Goal: Check status: Check status

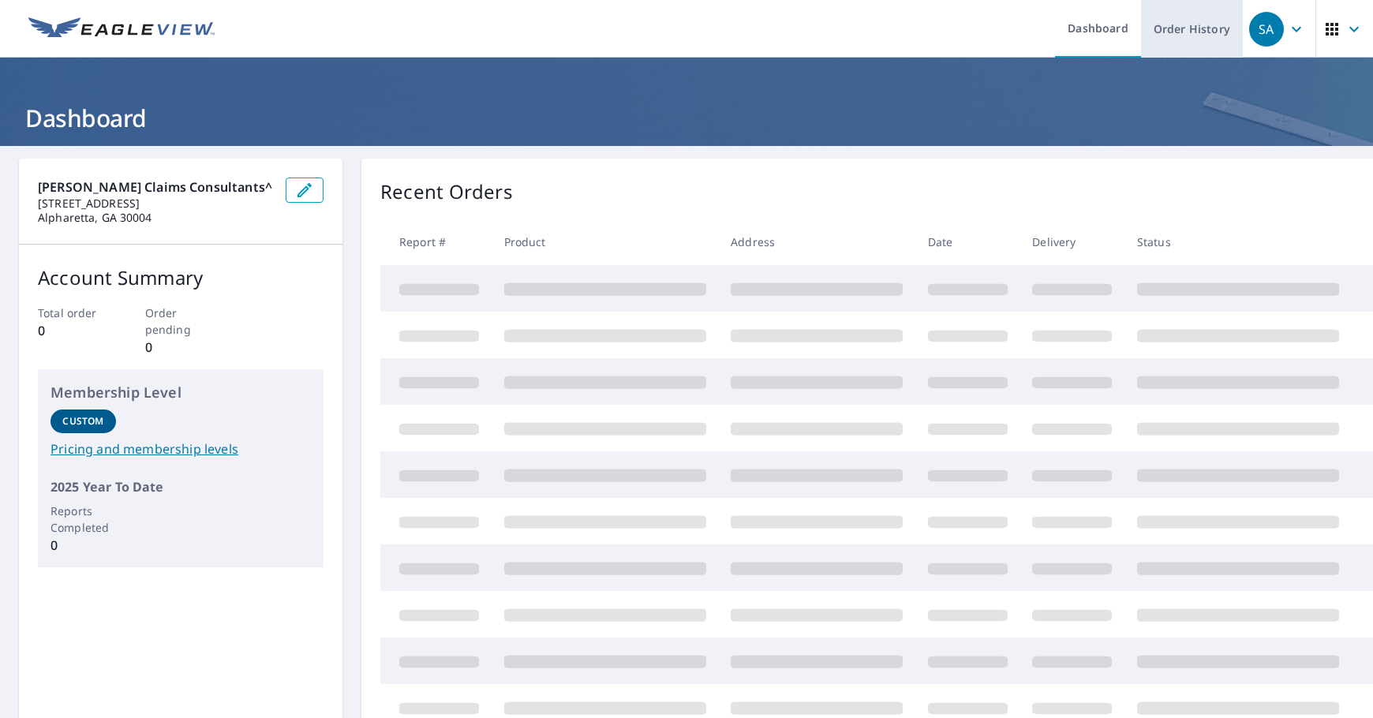
drag, startPoint x: 1192, startPoint y: 43, endPoint x: 1191, endPoint y: 52, distance: 8.8
click at [1192, 45] on link "Order History" at bounding box center [1192, 29] width 102 height 58
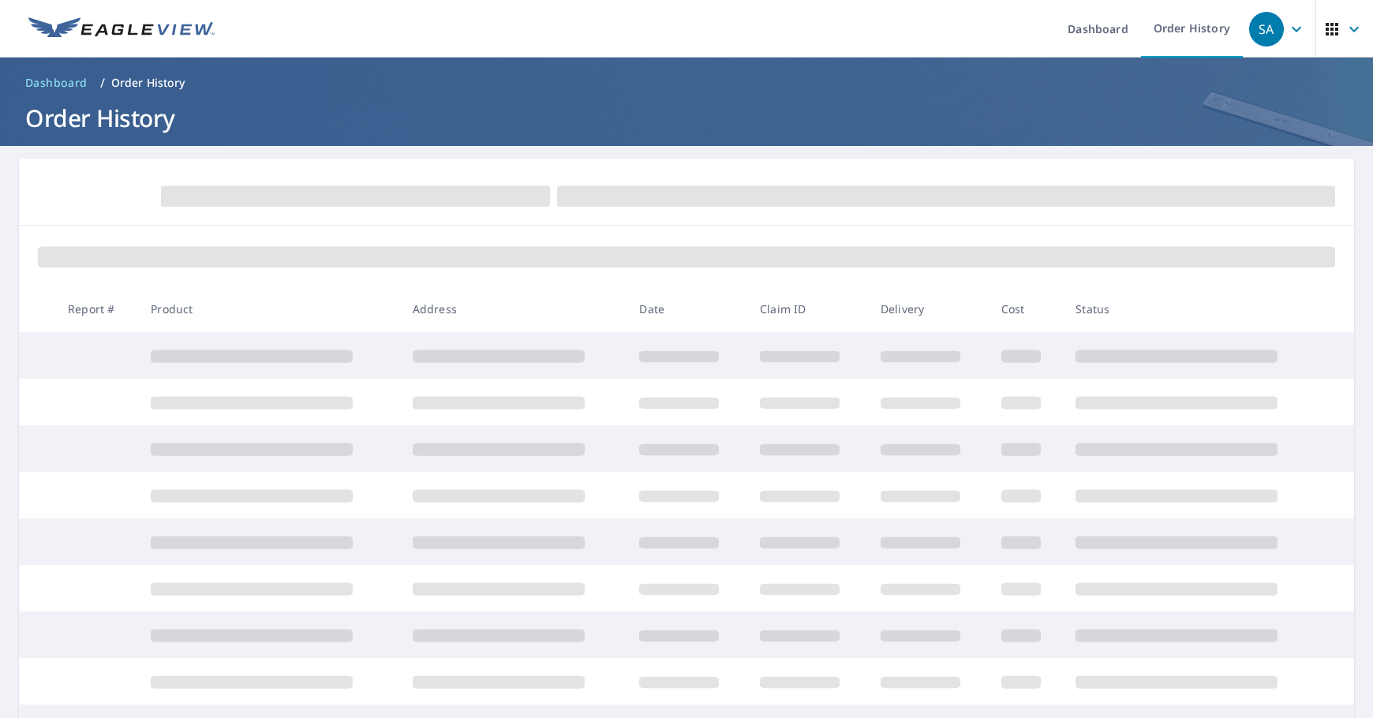
click at [1085, 210] on form at bounding box center [686, 195] width 1297 height 35
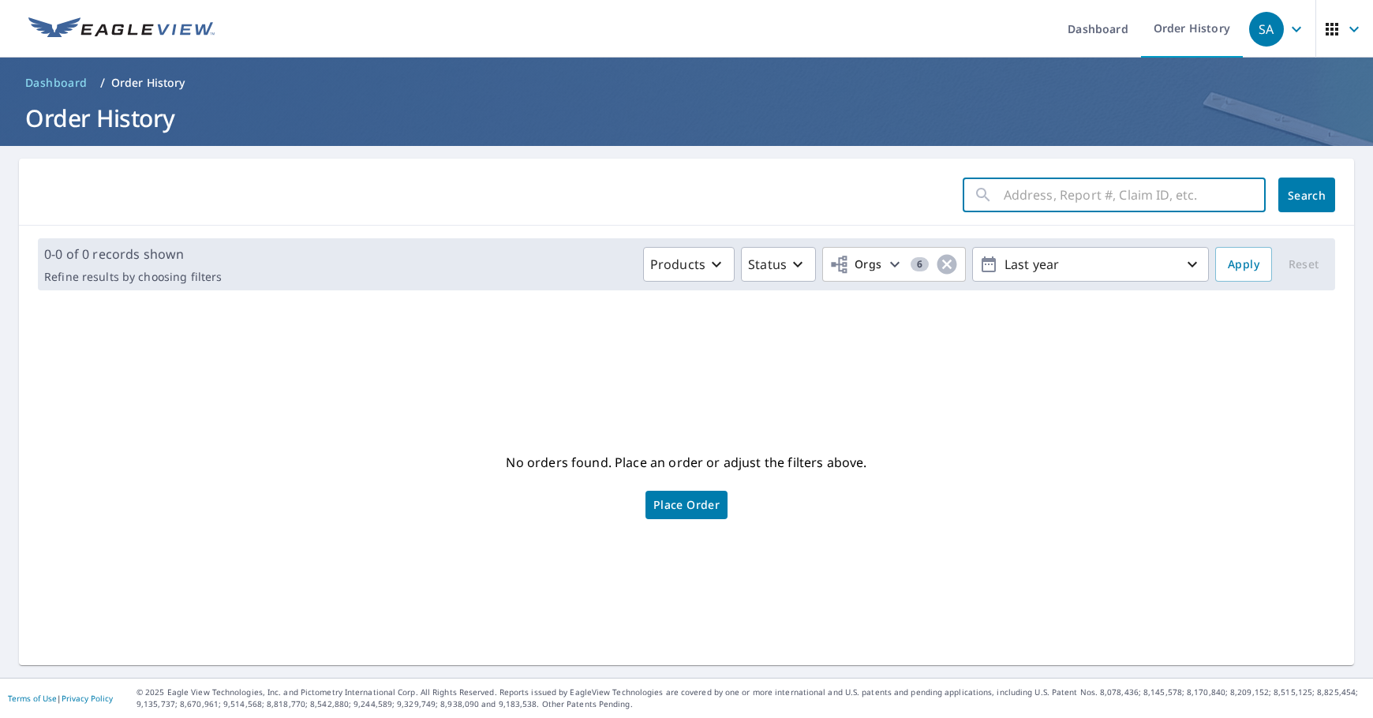
drag, startPoint x: 1135, startPoint y: 196, endPoint x: 1187, endPoint y: 197, distance: 52.1
click at [1135, 196] on input "text" at bounding box center [1135, 195] width 262 height 44
paste input "2510070189"
type input "2510070189"
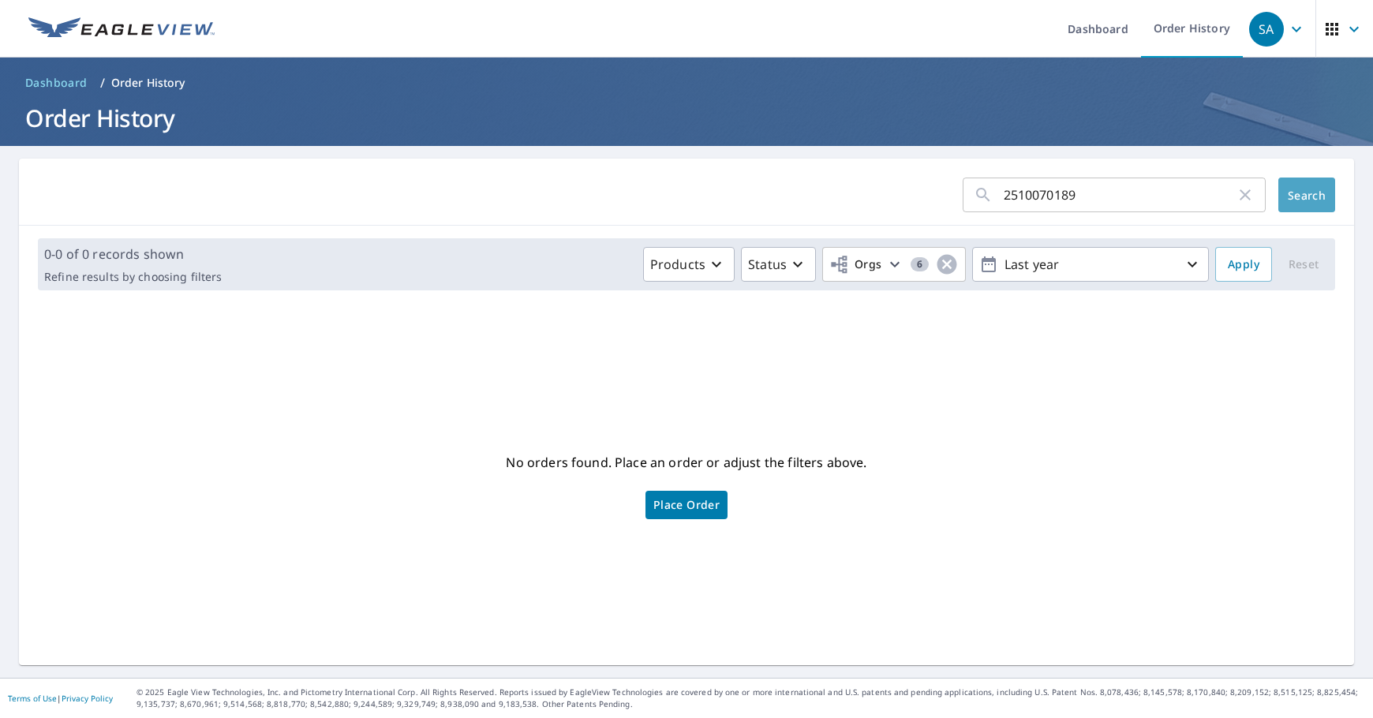
click at [1278, 196] on button "Search" at bounding box center [1306, 195] width 57 height 35
drag, startPoint x: 993, startPoint y: 209, endPoint x: 585, endPoint y: 195, distance: 408.9
click at [586, 193] on form "2510070189 ​ Search" at bounding box center [686, 195] width 1297 height 35
paste input "1205 SUMMERFIELD LN"
type input "1205 SUMMERFIELD"
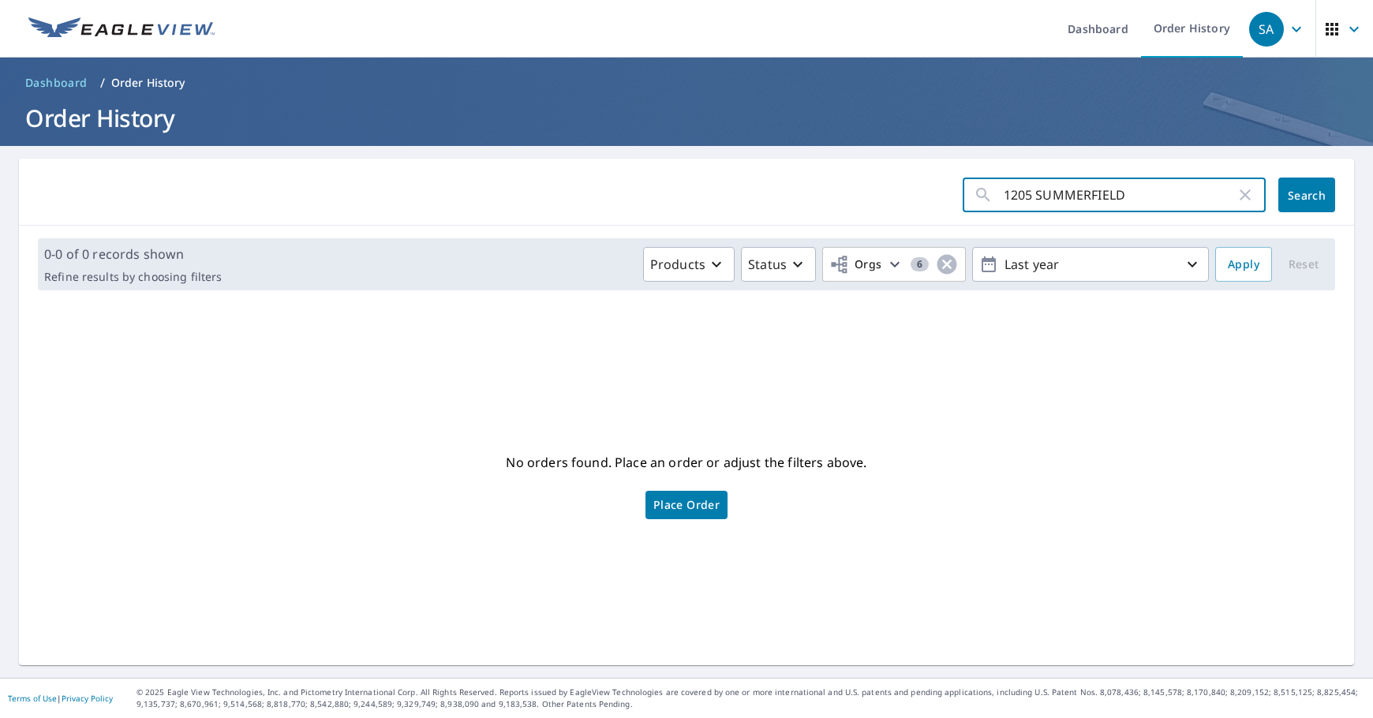
click button "Search" at bounding box center [1306, 195] width 57 height 35
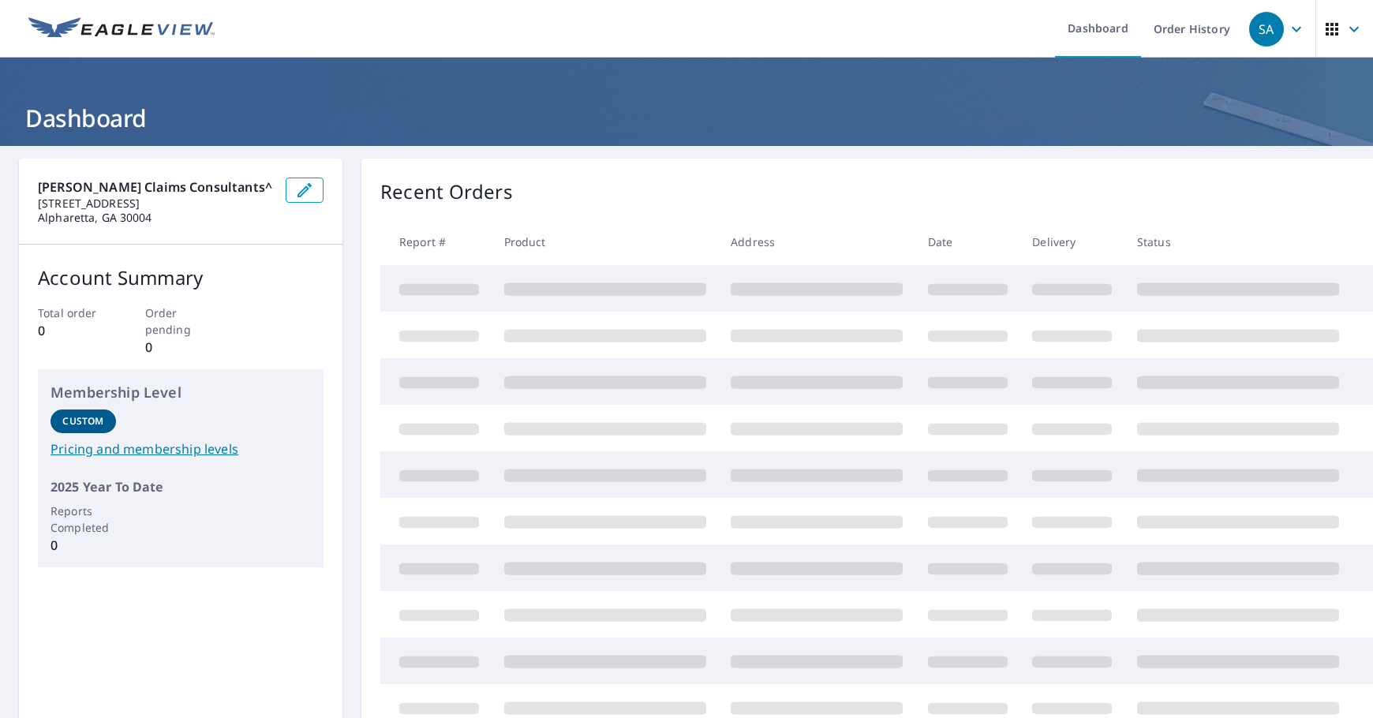
drag, startPoint x: 1198, startPoint y: 36, endPoint x: 1220, endPoint y: 59, distance: 31.8
click at [1198, 36] on link "Order History" at bounding box center [1192, 29] width 102 height 58
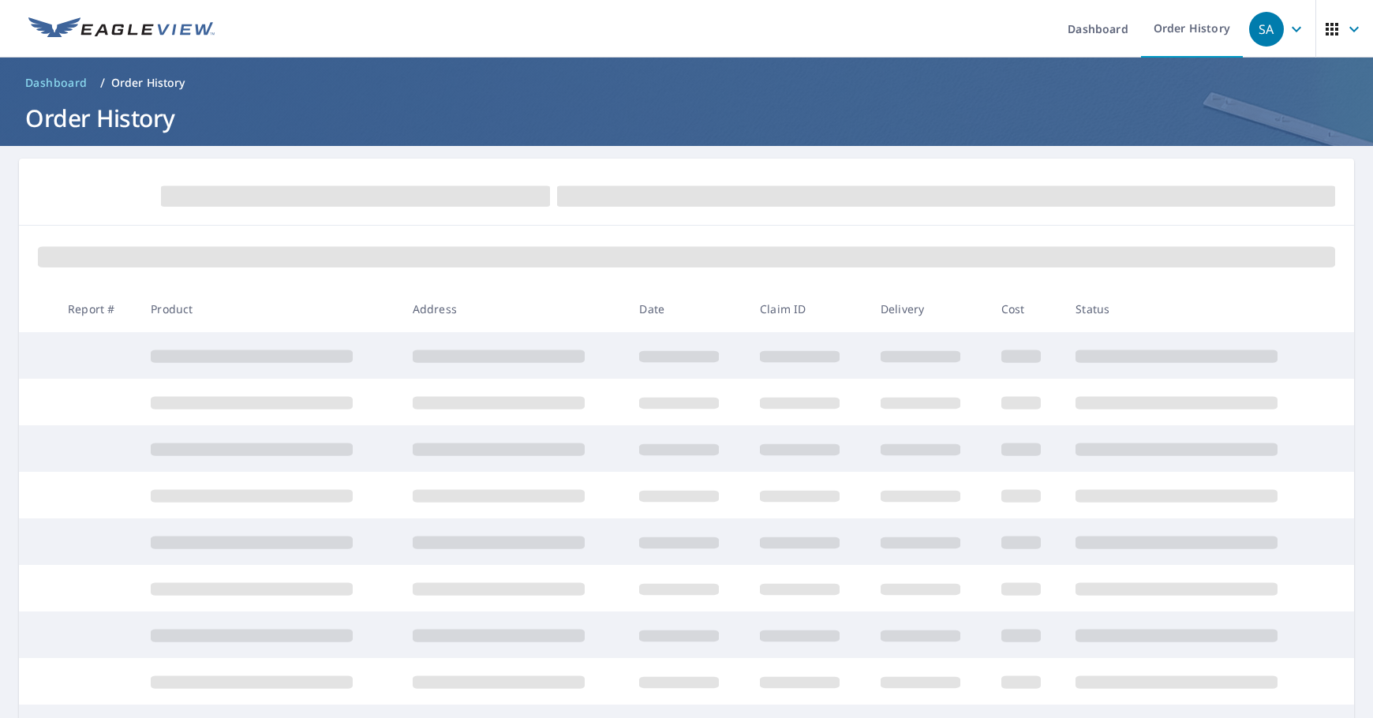
click at [1169, 197] on span at bounding box center [946, 196] width 778 height 21
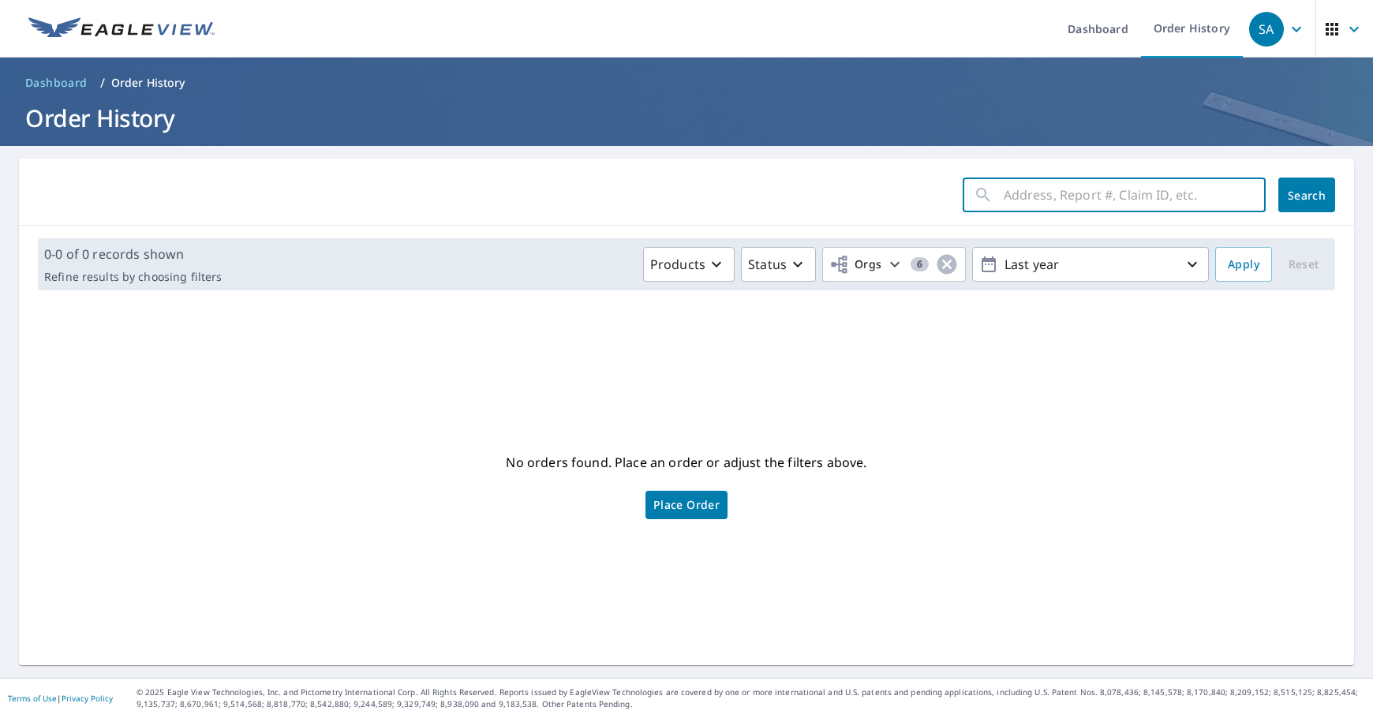
drag, startPoint x: 1188, startPoint y: 193, endPoint x: 1273, endPoint y: 197, distance: 85.3
click at [1189, 193] on input "text" at bounding box center [1135, 195] width 262 height 44
paste input "2510070224"
type input "2510070224"
click at [1298, 197] on span "Search" at bounding box center [1307, 195] width 32 height 15
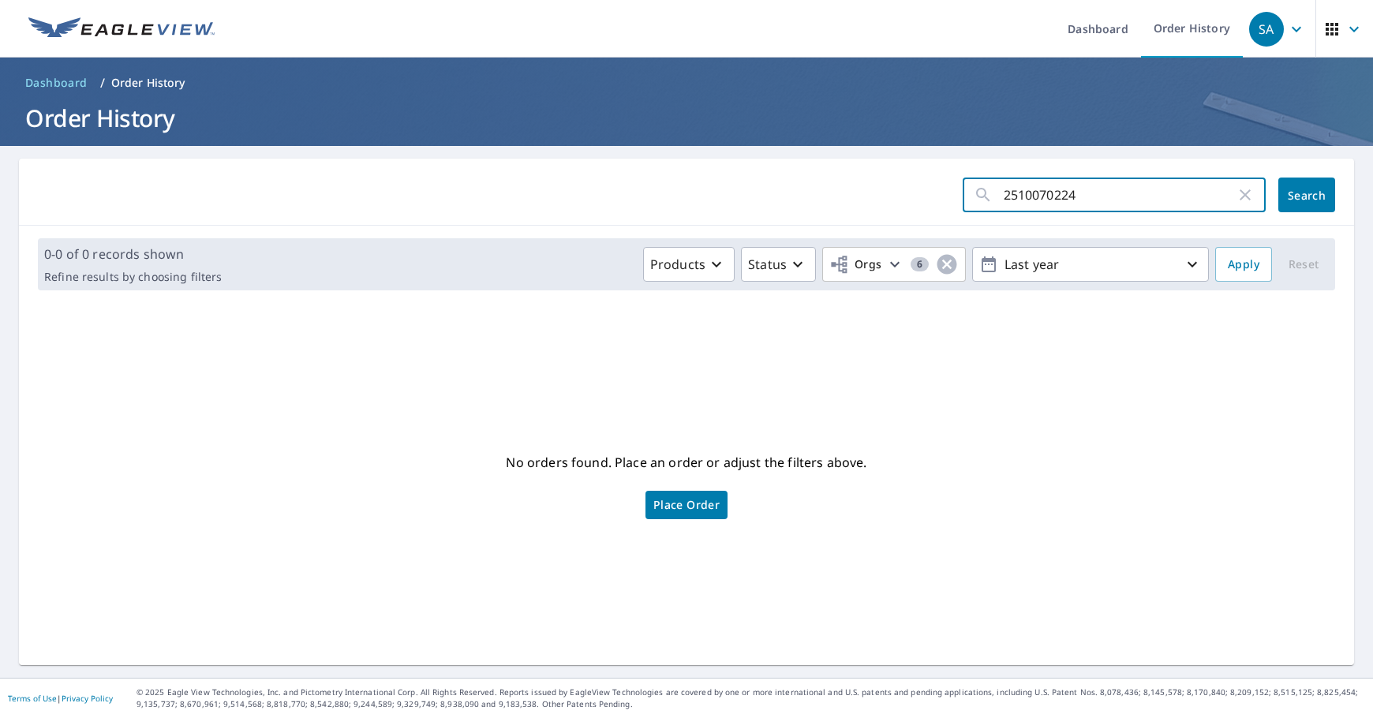
drag, startPoint x: 1109, startPoint y: 191, endPoint x: 1146, endPoint y: 185, distance: 37.6
click at [701, 207] on form "2510070224 ​ Search" at bounding box center [686, 195] width 1297 height 35
paste input "[STREET_ADDRESS][PERSON_NAME]"
type input "[STREET_ADDRESS][PERSON_NAME]"
click at [1306, 195] on span "Search" at bounding box center [1307, 195] width 32 height 15
